Goal: Transaction & Acquisition: Download file/media

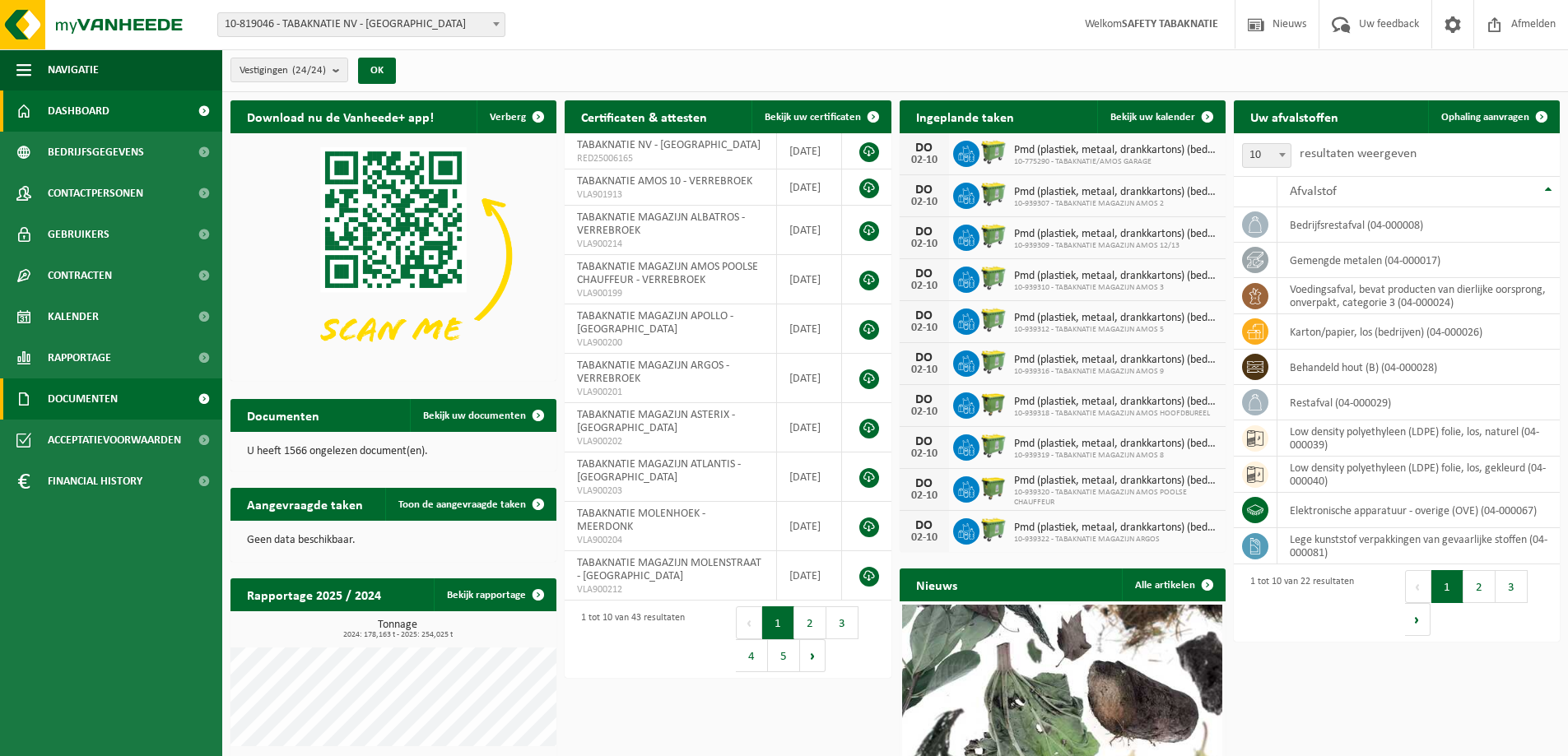
click at [70, 395] on span "Documenten" at bounding box center [83, 398] width 70 height 41
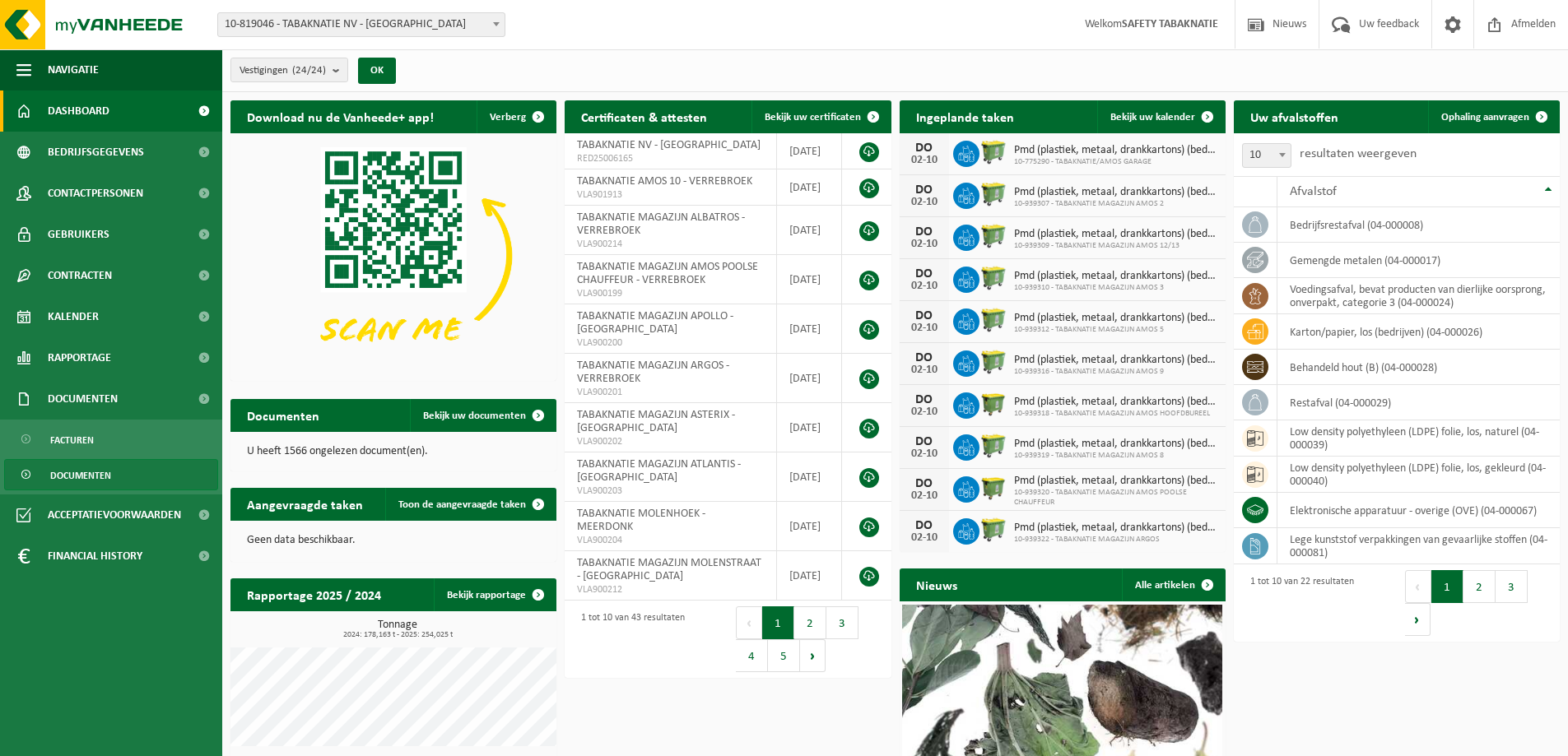
click at [91, 475] on span "Documenten" at bounding box center [81, 475] width 61 height 31
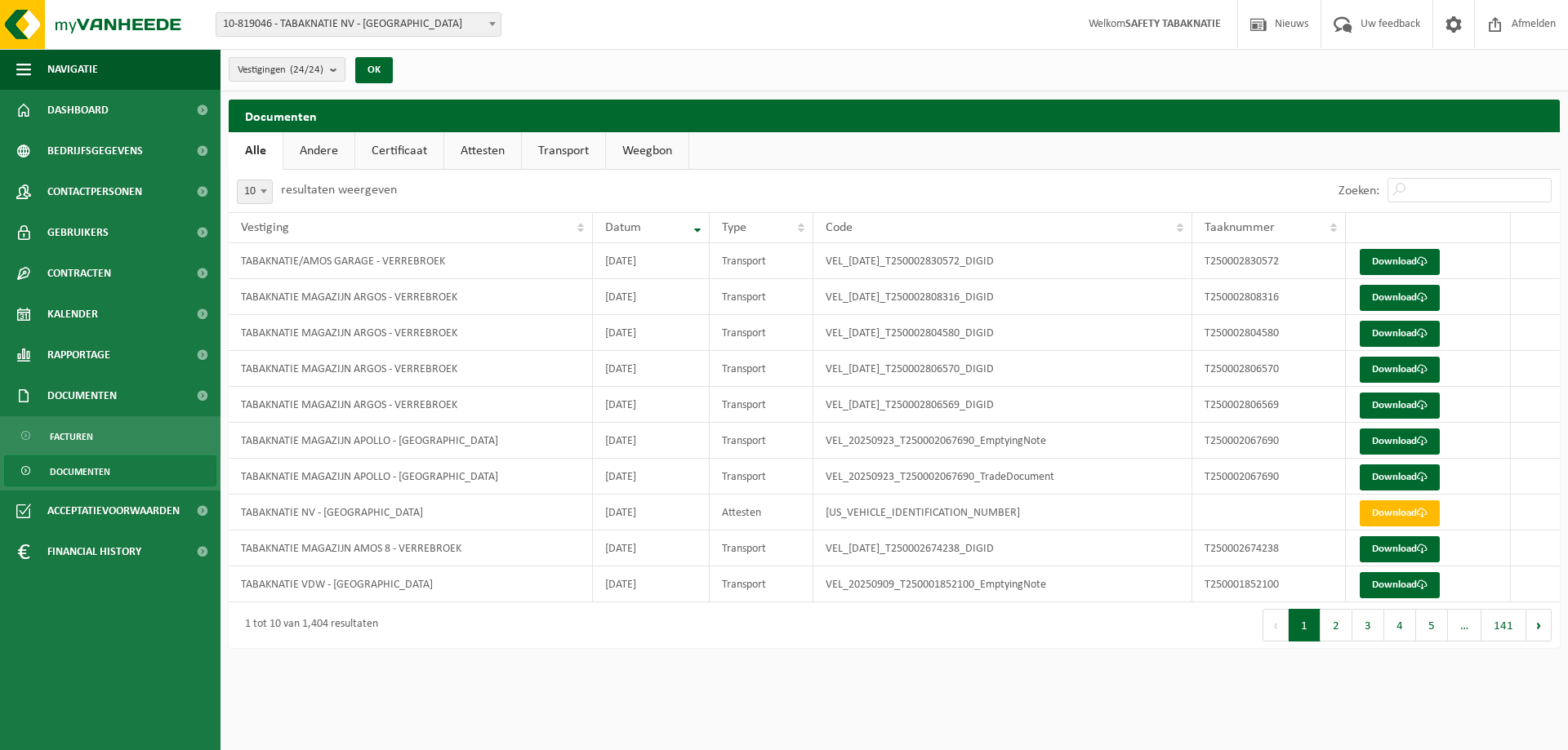
click at [500, 155] on link "Attesten" at bounding box center [482, 151] width 76 height 38
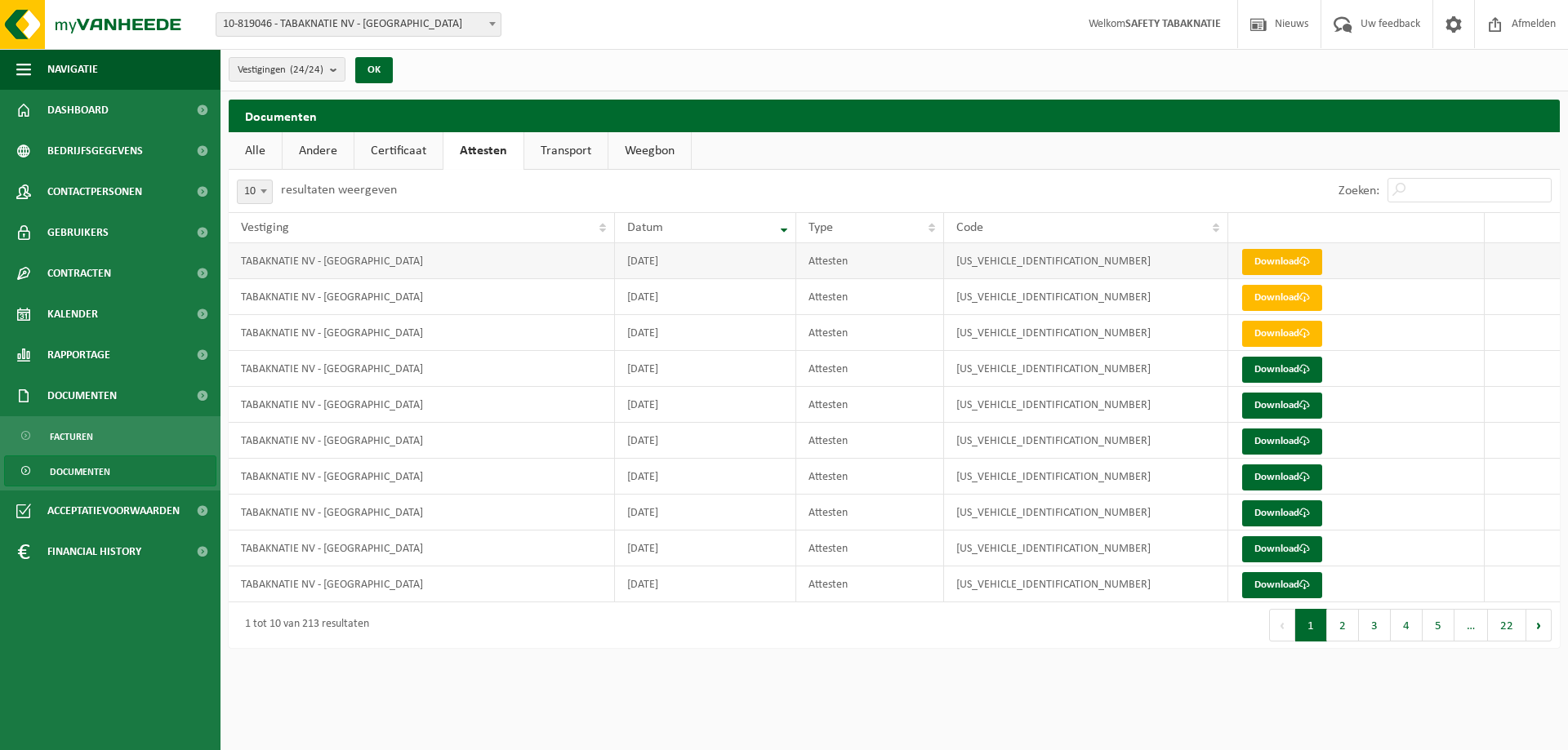
click at [1307, 255] on link "Download" at bounding box center [1281, 262] width 80 height 26
click at [545, 151] on link "Transport" at bounding box center [566, 151] width 83 height 38
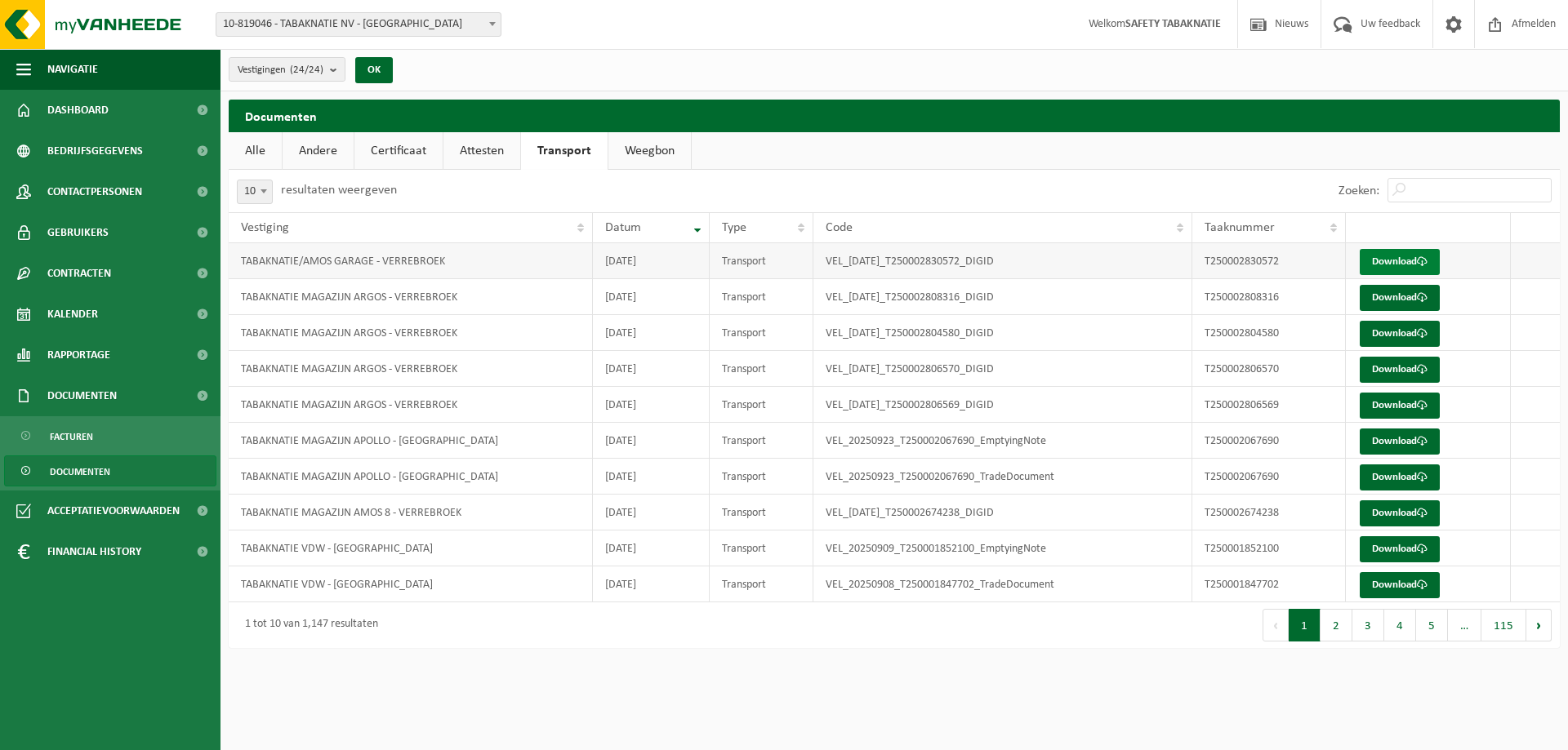
click at [1405, 262] on link "Download" at bounding box center [1399, 262] width 80 height 26
click at [1394, 258] on link "Download" at bounding box center [1399, 262] width 80 height 26
click at [1002, 267] on td "VEL_2025-09-26_T250002830572_DIGID" at bounding box center [1003, 261] width 379 height 36
click at [1399, 259] on link "Download" at bounding box center [1399, 262] width 80 height 26
